Goal: Task Accomplishment & Management: Manage account settings

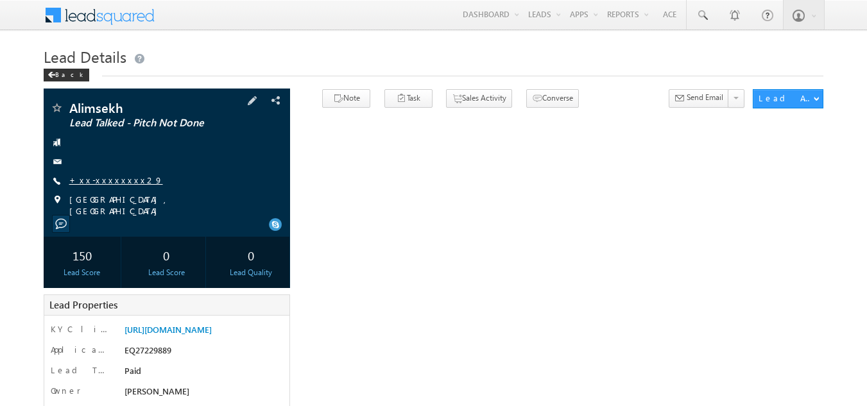
click at [107, 180] on link "+xx-xxxxxxxx29" at bounding box center [116, 180] width 94 height 11
click at [109, 178] on link "+xx-xxxxxxxx29" at bounding box center [116, 180] width 94 height 11
click at [109, 177] on link "+xx-xxxxxxxx29" at bounding box center [116, 180] width 94 height 11
click at [114, 171] on div "Alimsekh Lead Talked - Pitch Not Done +xx-xxxxxxxx29" at bounding box center [167, 159] width 234 height 116
click at [114, 175] on link "+xx-xxxxxxxx29" at bounding box center [116, 180] width 94 height 11
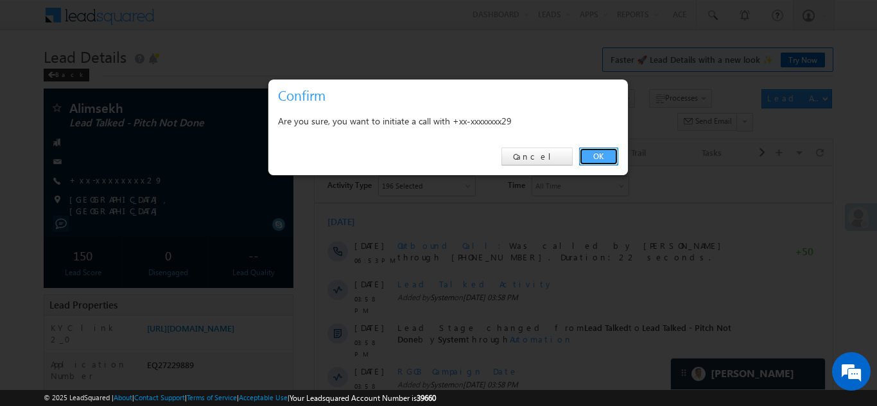
click at [592, 157] on link "OK" at bounding box center [598, 157] width 39 height 18
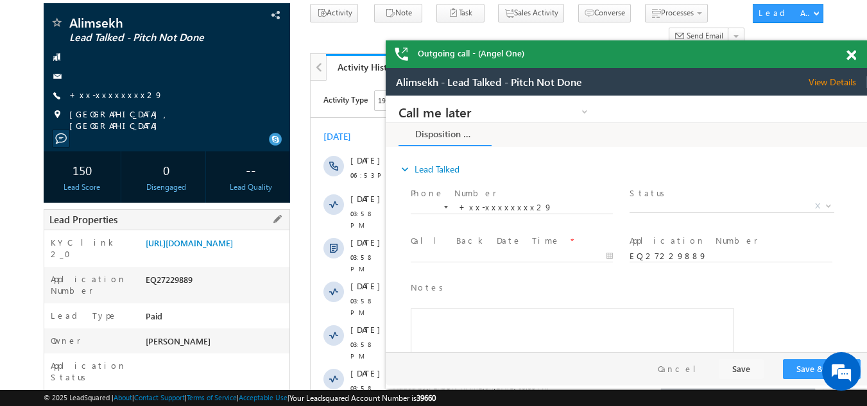
scroll to position [128, 0]
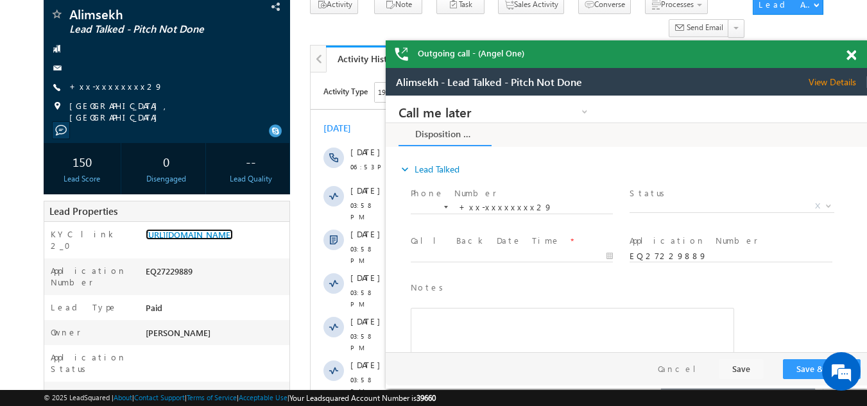
click at [848, 53] on span at bounding box center [852, 55] width 10 height 11
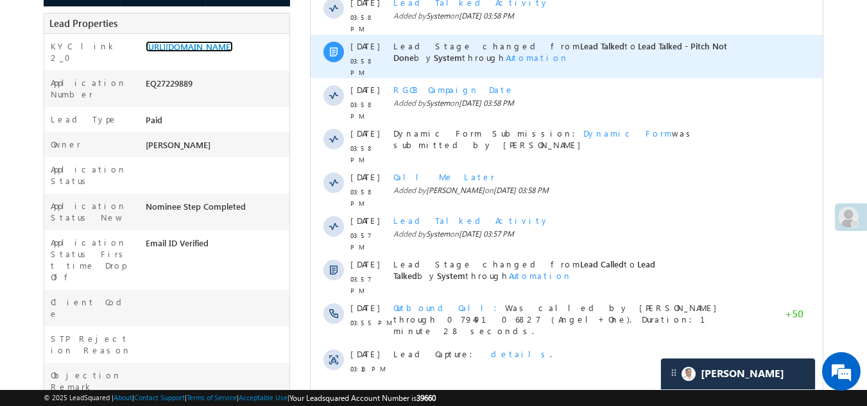
scroll to position [385, 0]
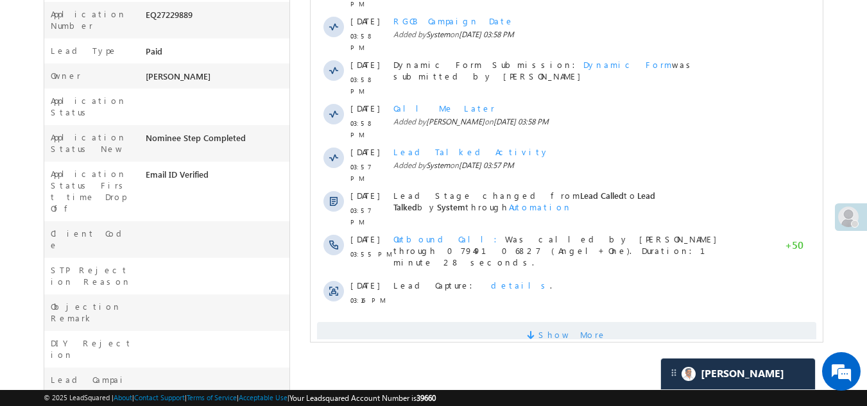
click at [564, 322] on span "Show More" at bounding box center [573, 335] width 68 height 26
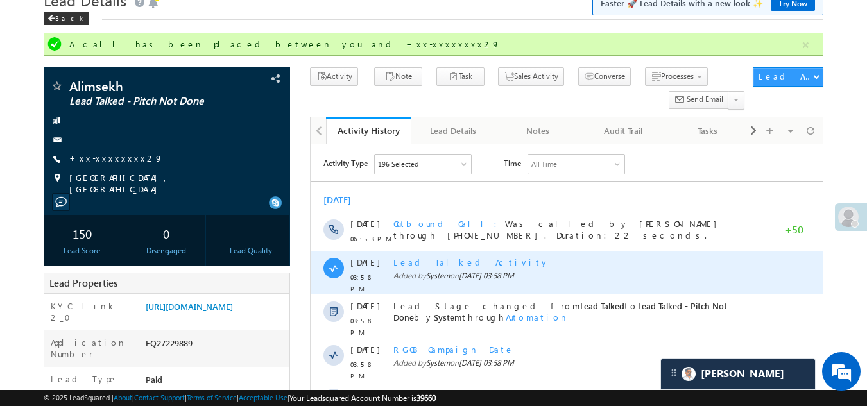
scroll to position [0, 0]
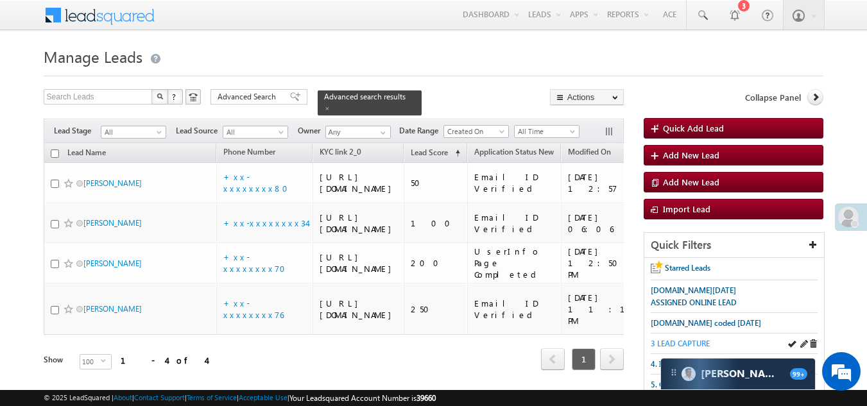
click at [684, 340] on span "3 LEAD CAPTURE" at bounding box center [680, 344] width 59 height 10
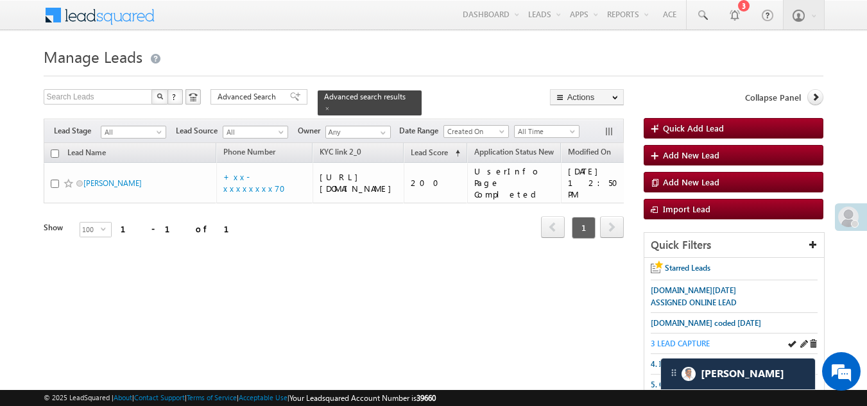
click at [683, 342] on span "3 LEAD CAPTURE" at bounding box center [680, 344] width 59 height 10
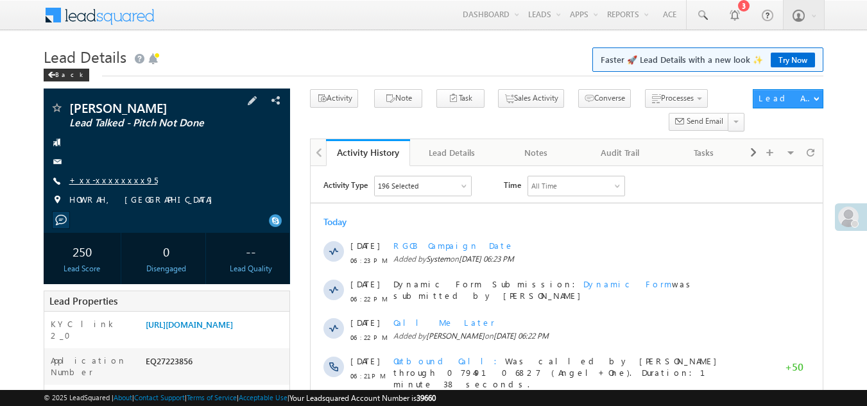
click at [98, 182] on link "+xx-xxxxxxxx95" at bounding box center [113, 180] width 89 height 11
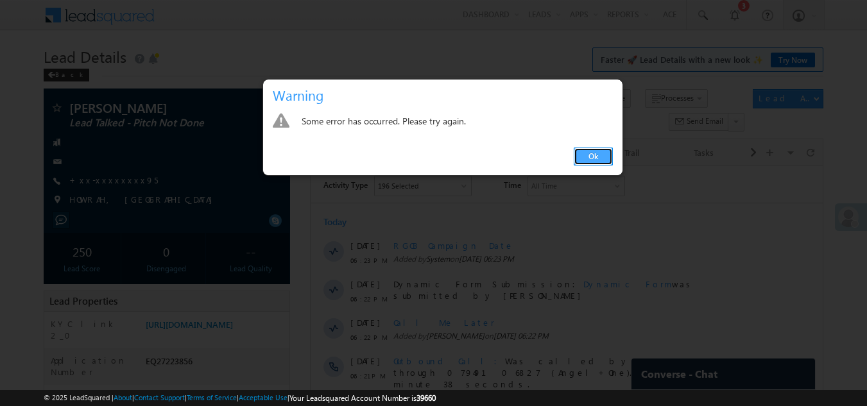
click at [590, 155] on link "Ok" at bounding box center [593, 157] width 39 height 18
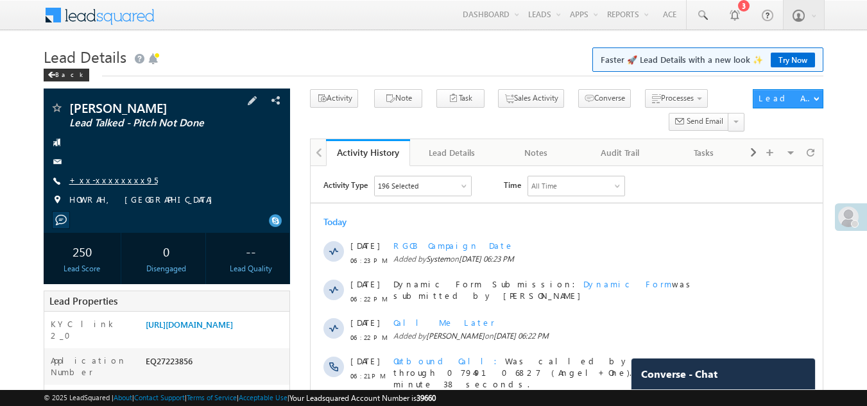
click at [109, 179] on link "+xx-xxxxxxxx95" at bounding box center [113, 180] width 89 height 11
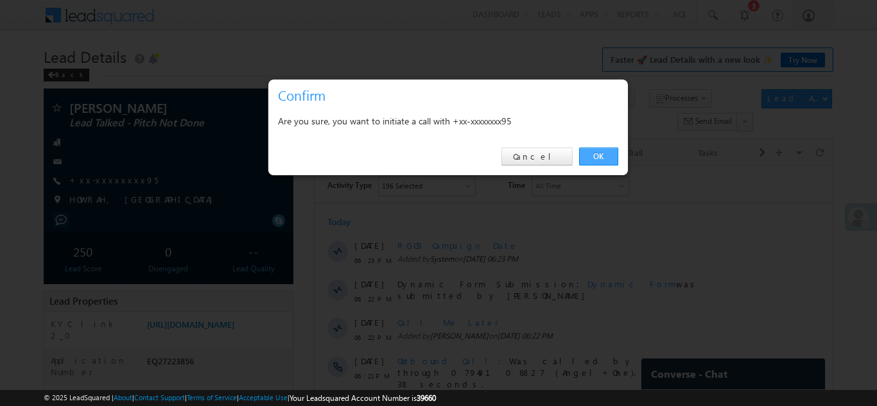
click at [604, 157] on link "OK" at bounding box center [598, 157] width 39 height 18
